Goal: Browse casually

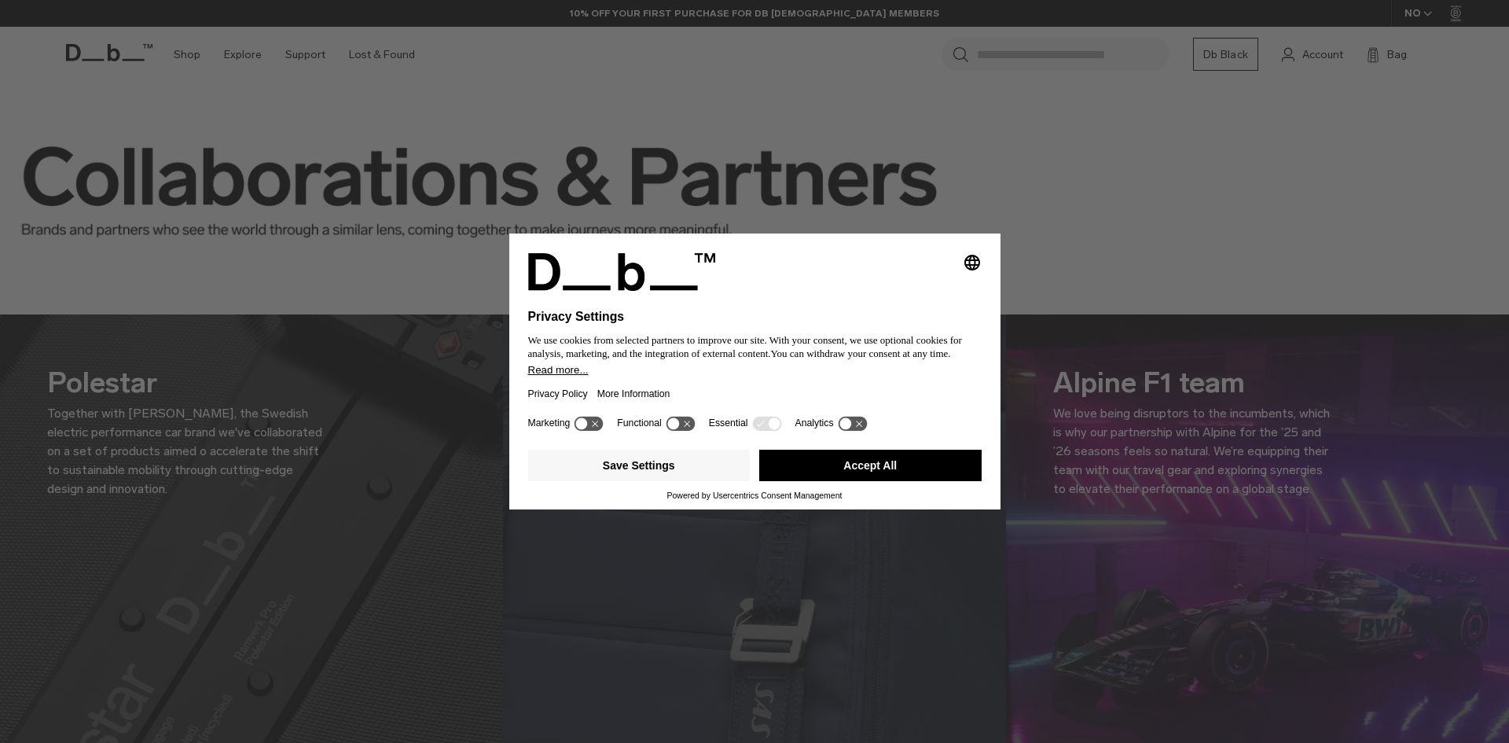
click at [732, 192] on div "Selecting an option will immediately change the language Privacy Settings We us…" at bounding box center [754, 371] width 1509 height 743
click at [840, 466] on button "Accept All" at bounding box center [870, 465] width 222 height 31
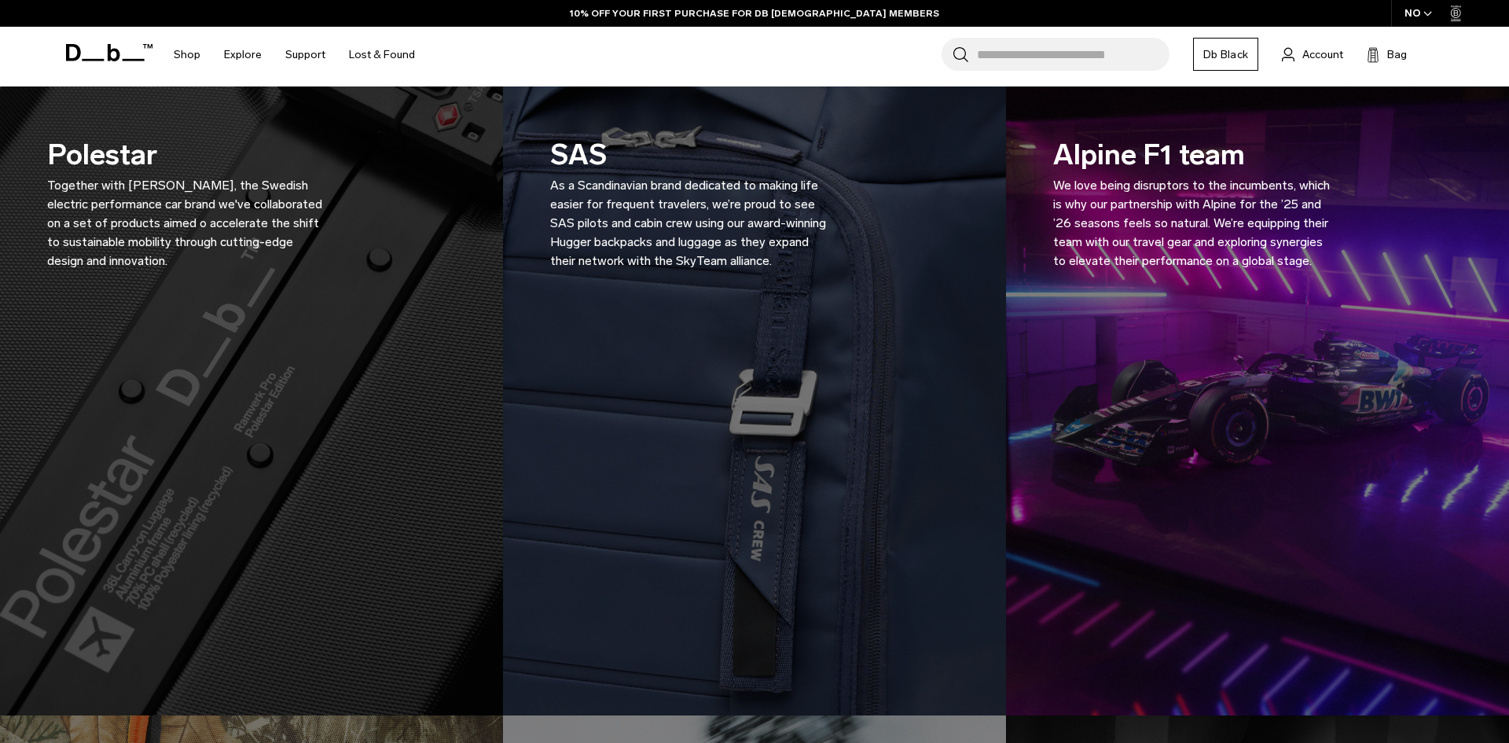
scroll to position [248, 0]
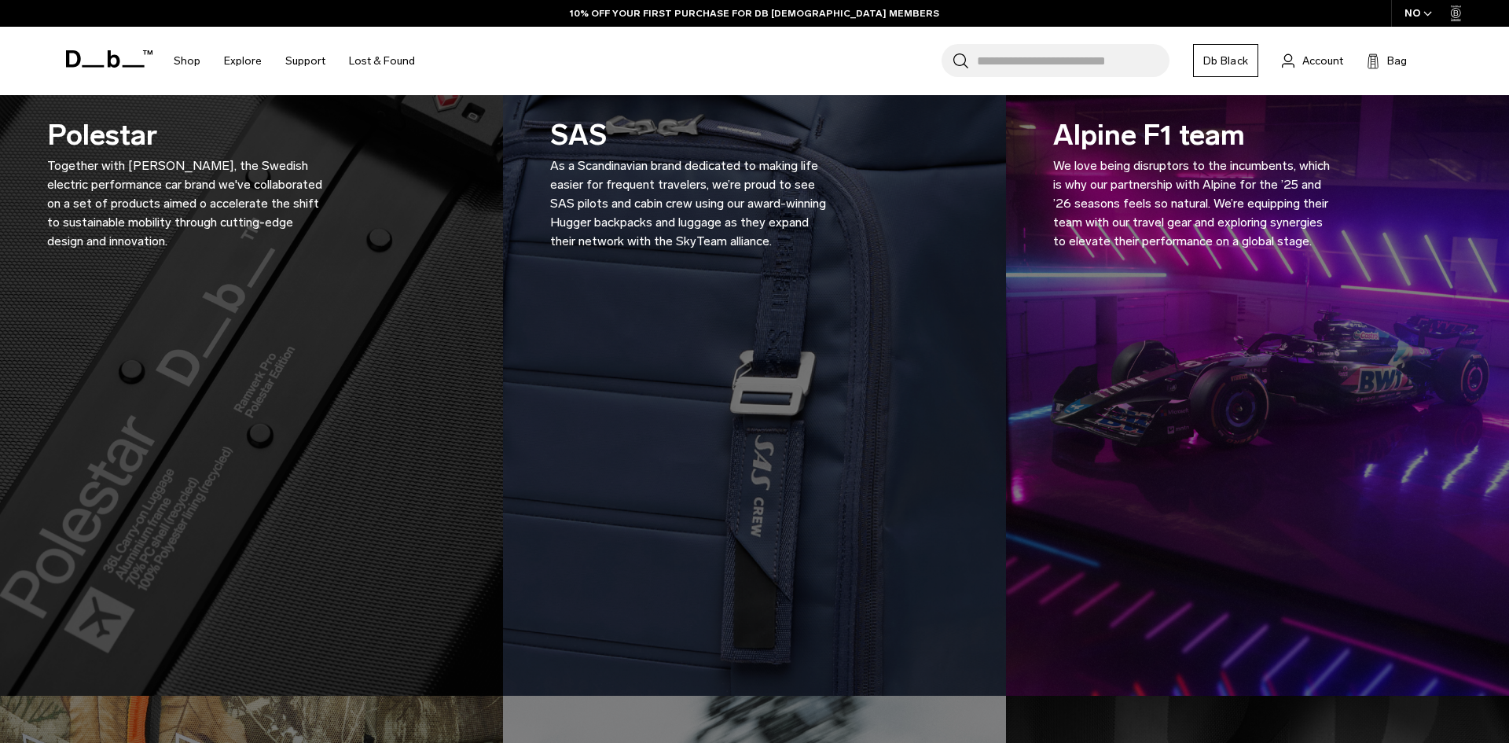
click at [101, 57] on icon at bounding box center [109, 58] width 86 height 17
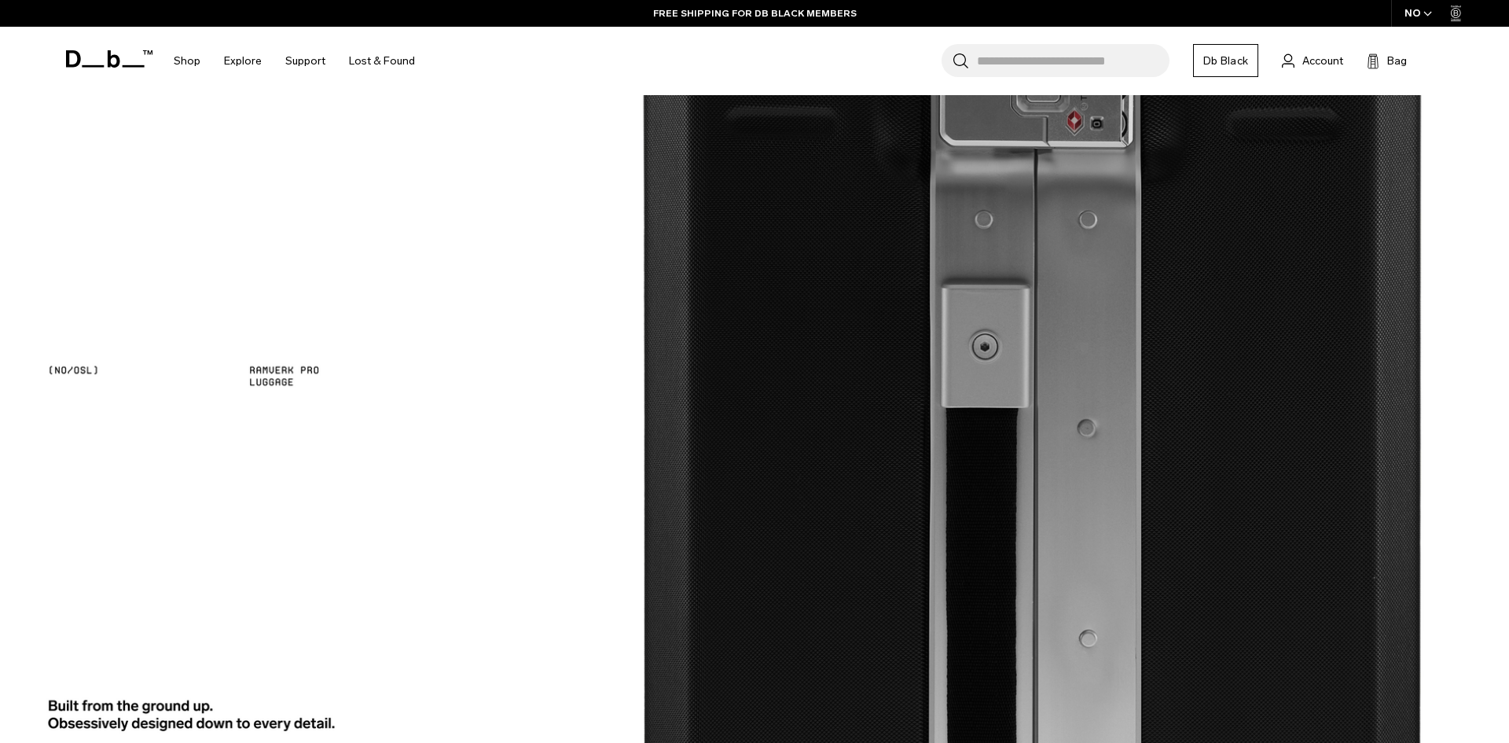
scroll to position [1605, 0]
